Goal: Task Accomplishment & Management: Use online tool/utility

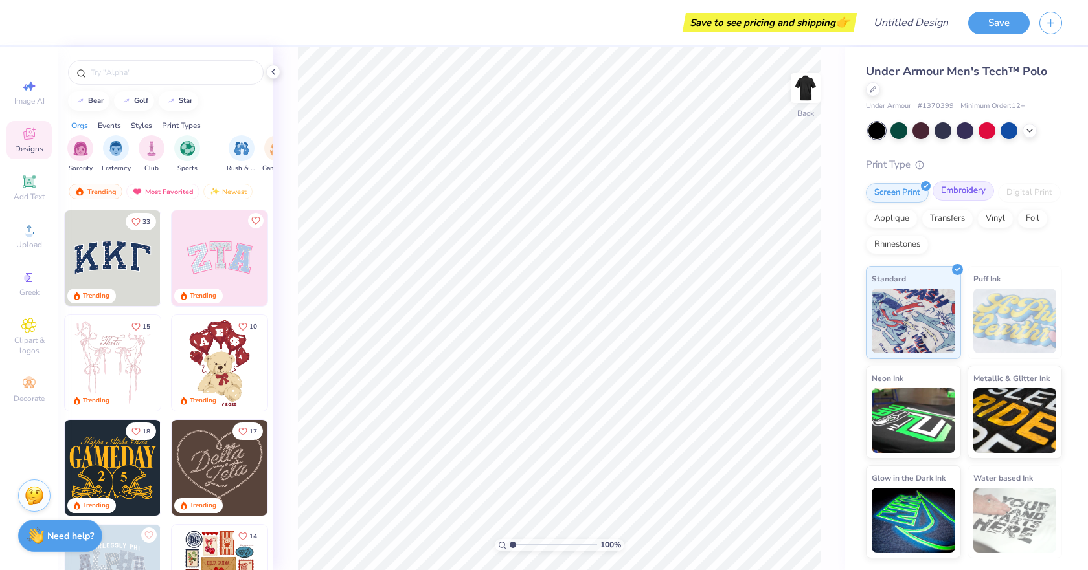
click at [959, 187] on div "Embroidery" at bounding box center [962, 190] width 61 height 19
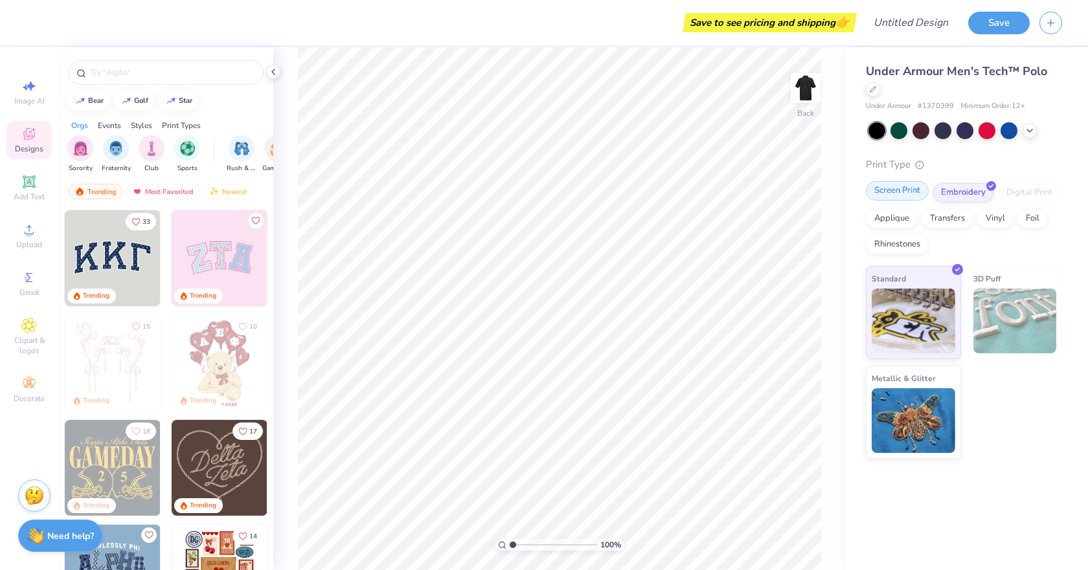
click at [897, 189] on div "Screen Print" at bounding box center [897, 190] width 63 height 19
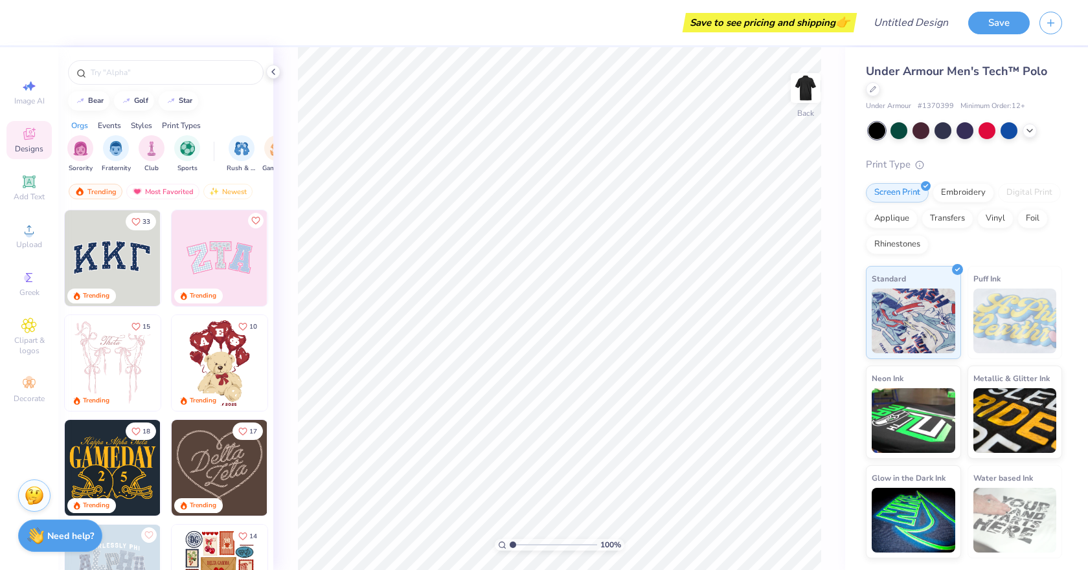
click at [64, 252] on img at bounding box center [16, 258] width 96 height 96
click at [946, 201] on div "Screen Print Embroidery Digital Print Applique Transfers Vinyl Foil Rhinestones" at bounding box center [964, 218] width 196 height 71
type input "7.53"
type input "5.04"
type input "2.21"
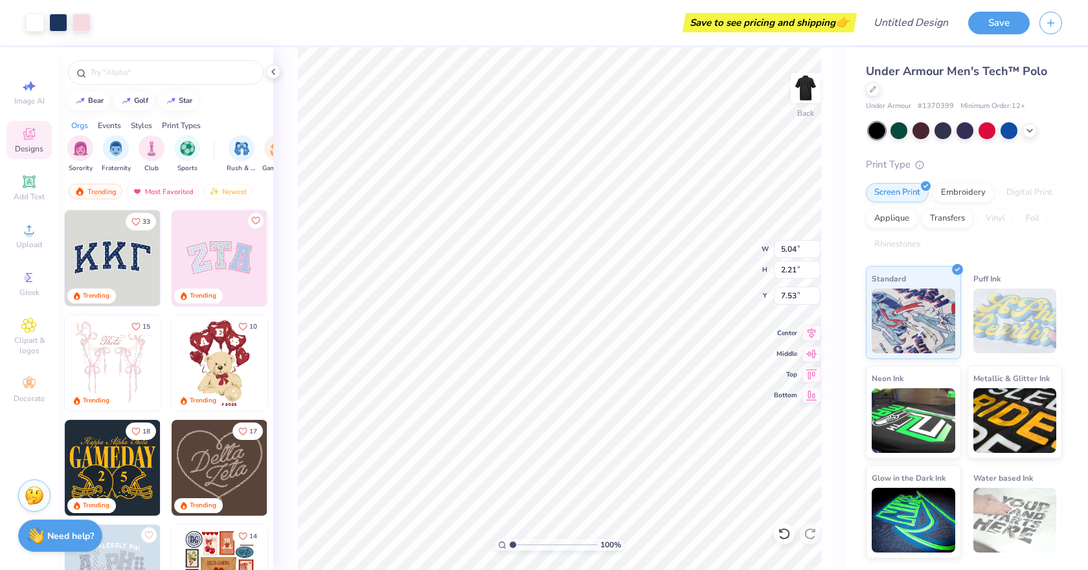
type input "2.71"
click at [977, 23] on button "Save" at bounding box center [998, 21] width 61 height 23
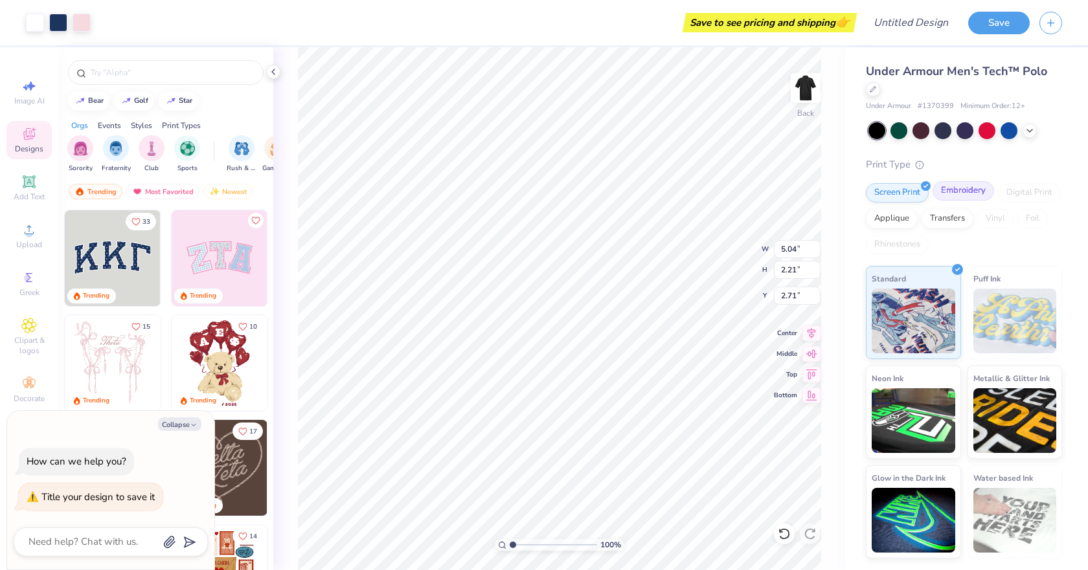
click at [948, 185] on div "Embroidery" at bounding box center [962, 190] width 61 height 19
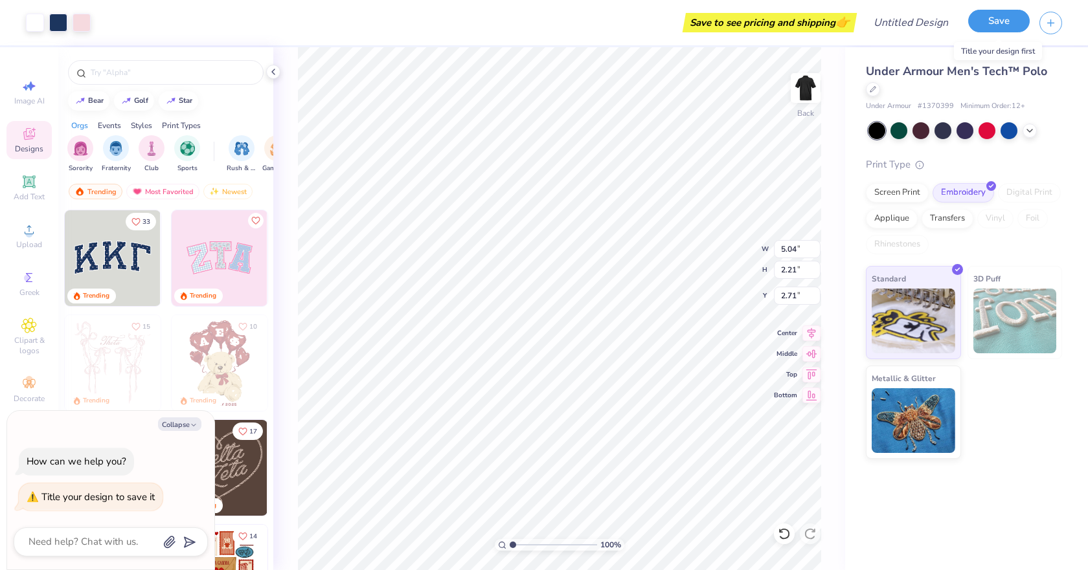
click at [985, 27] on button "Save" at bounding box center [998, 21] width 61 height 23
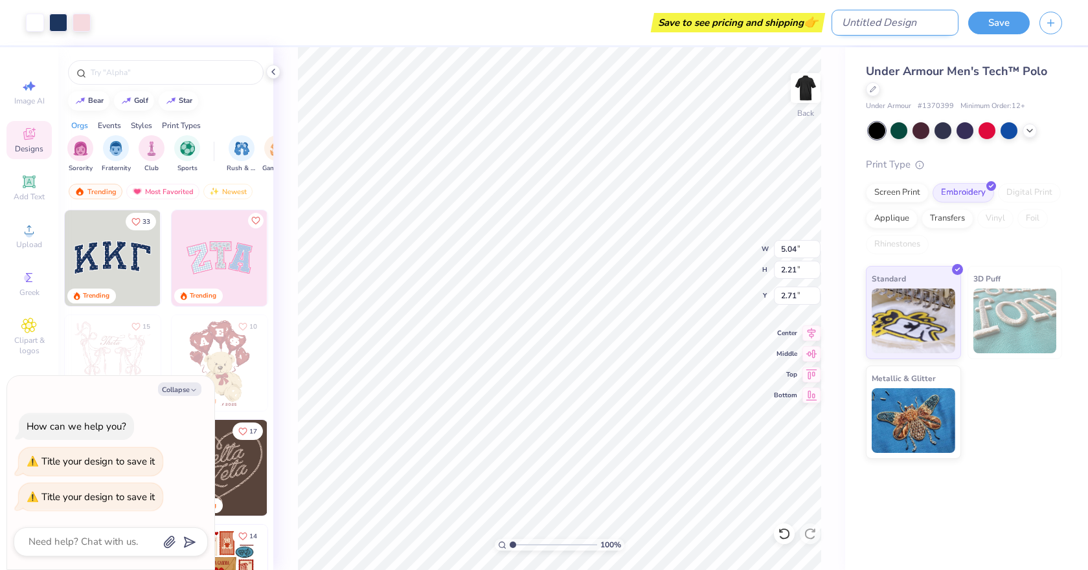
type textarea "x"
click at [922, 28] on input "Design Title" at bounding box center [894, 23] width 127 height 26
type input "s"
type textarea "x"
type input "sa"
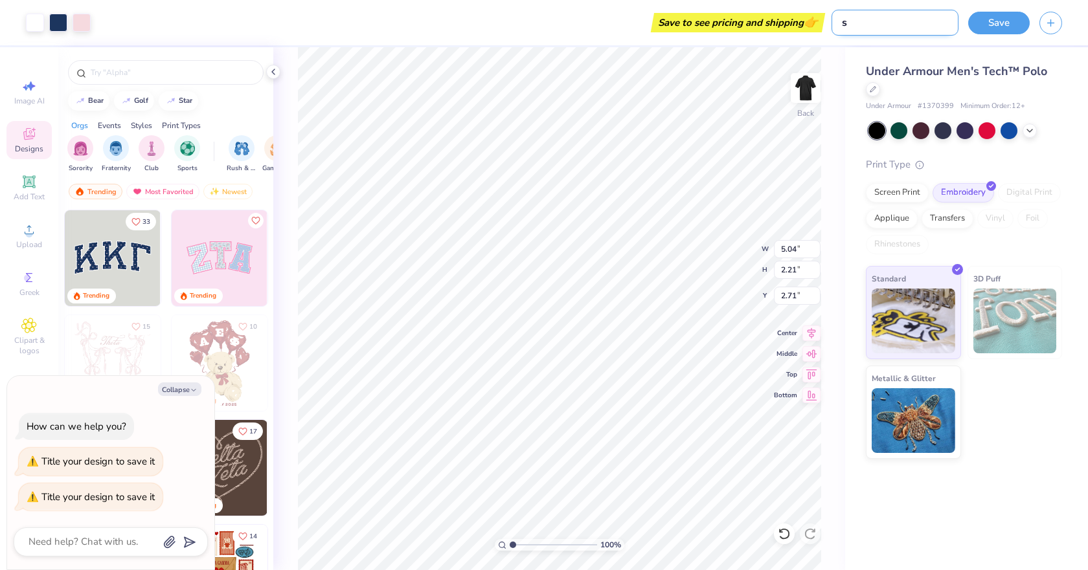
type textarea "x"
type input "[PERSON_NAME]"
type textarea "x"
type input "samp"
type textarea "x"
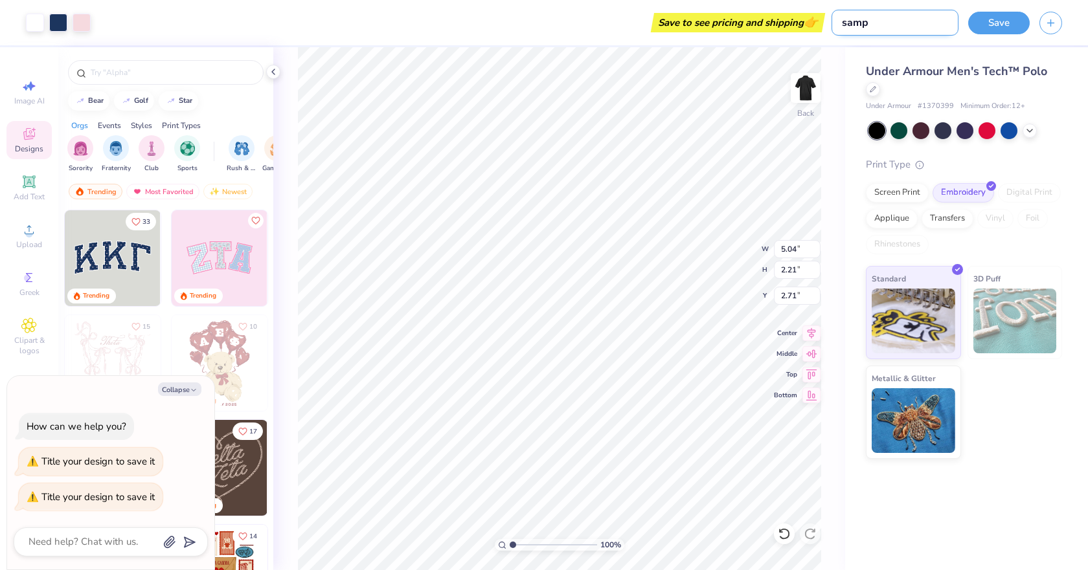
type input "sampl"
type textarea "x"
type input "sample"
type textarea "x"
type input "sample"
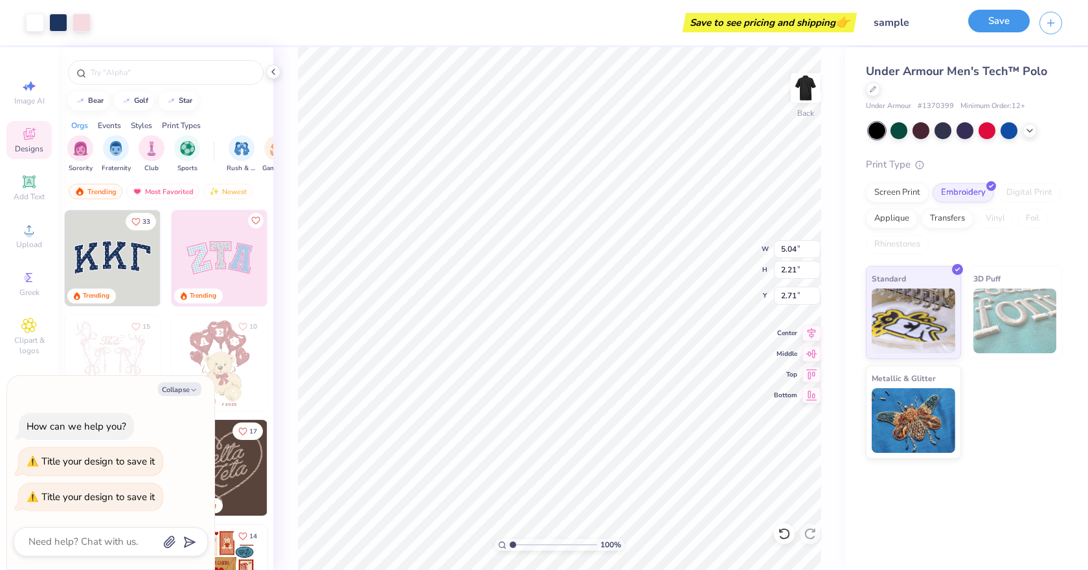
click at [996, 25] on button "Save" at bounding box center [998, 21] width 61 height 23
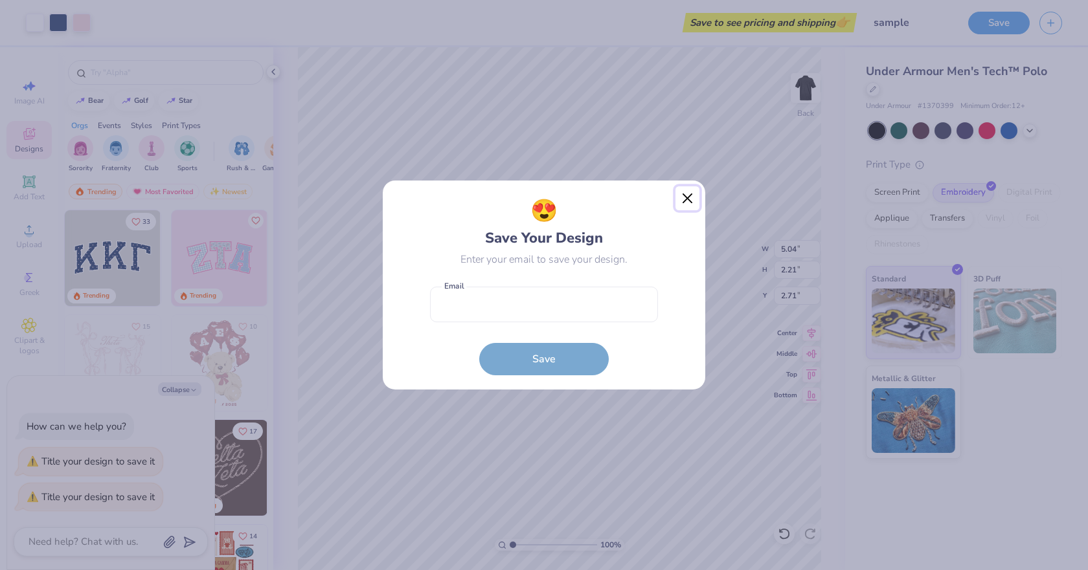
click at [693, 201] on button "Close" at bounding box center [687, 198] width 25 height 25
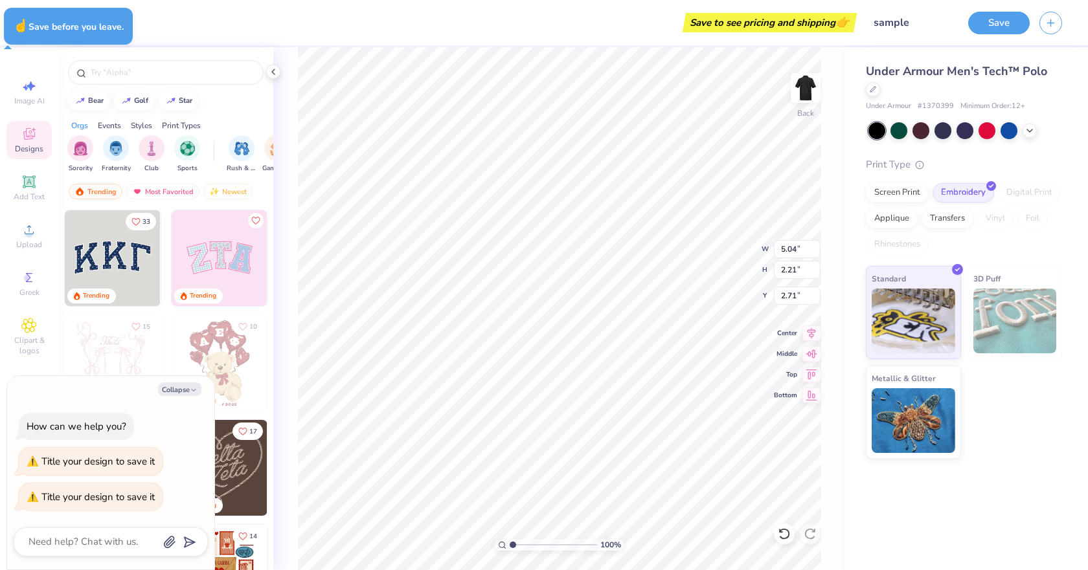
type textarea "x"
